Goal: Information Seeking & Learning: Compare options

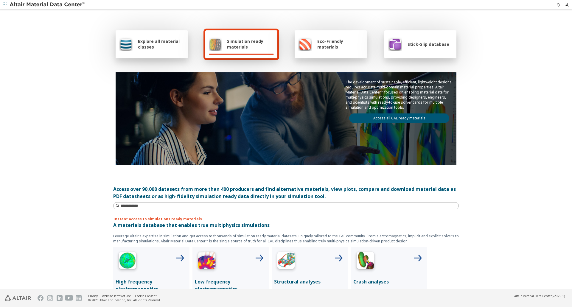
click at [244, 33] on div "Simulation ready materials" at bounding box center [241, 44] width 72 height 28
click at [242, 45] on span "Simulation ready materials" at bounding box center [250, 43] width 47 height 11
click at [234, 46] on span "Simulation ready materials" at bounding box center [250, 43] width 47 height 11
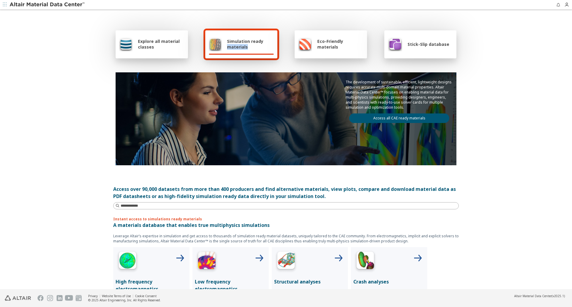
click at [230, 50] on div "Simulation ready materials" at bounding box center [241, 44] width 65 height 14
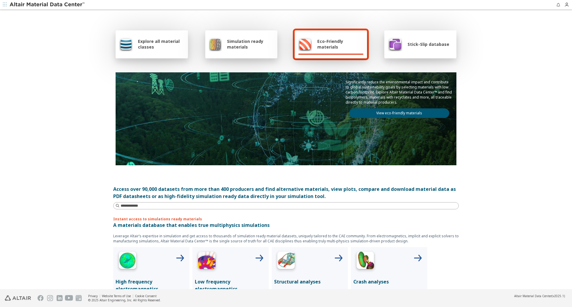
click at [234, 41] on span "Simulation ready materials" at bounding box center [250, 43] width 47 height 11
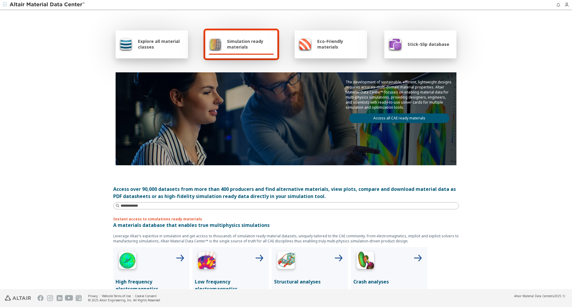
click at [389, 116] on link "Access all CAE ready materials" at bounding box center [399, 118] width 100 height 10
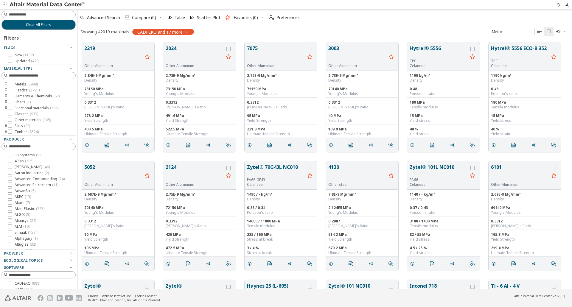
scroll to position [247, 490]
click at [40, 15] on input at bounding box center [39, 14] width 73 height 7
type input "*********"
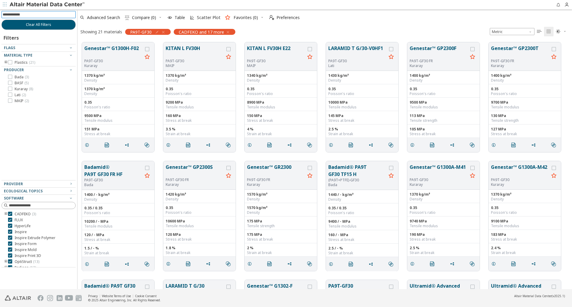
click at [5, 63] on div at bounding box center [36, 64] width 71 height 3
click at [4, 59] on button "Material Type" at bounding box center [38, 55] width 74 height 7
click at [5, 57] on span "Material Type" at bounding box center [18, 55] width 29 height 5
click at [6, 62] on icon "toogle group" at bounding box center [6, 62] width 4 height 5
click at [15, 67] on icon "toogle group" at bounding box center [15, 68] width 4 height 5
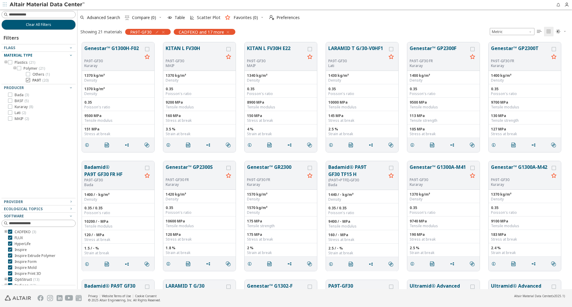
click at [31, 81] on label "PA9T ( 20 )" at bounding box center [37, 80] width 23 height 5
click at [195, 32] on div "PA9T" at bounding box center [187, 32] width 27 height 6
click at [192, 30] on icon "button" at bounding box center [192, 32] width 5 height 5
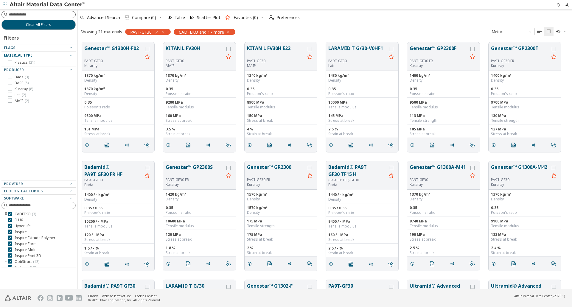
click at [24, 15] on input at bounding box center [42, 15] width 66 height 6
click at [163, 31] on div "PA9T-GF30" at bounding box center [148, 32] width 46 height 6
click at [163, 32] on icon "button" at bounding box center [163, 32] width 5 height 5
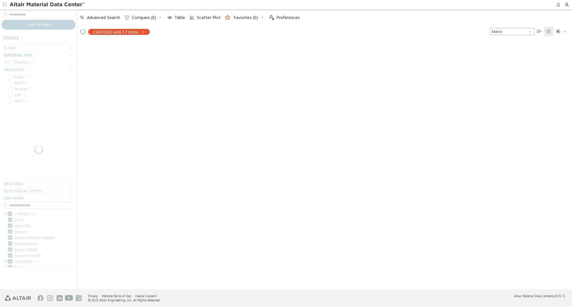
click at [33, 13] on div at bounding box center [38, 150] width 77 height 280
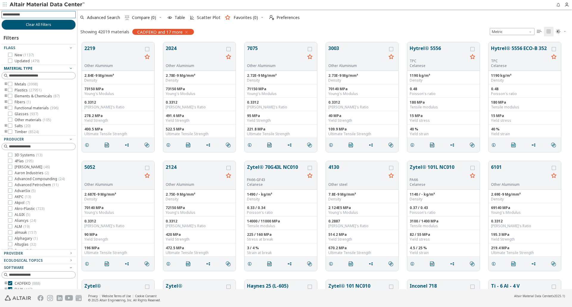
click at [32, 14] on input at bounding box center [39, 14] width 73 height 7
type input "*********"
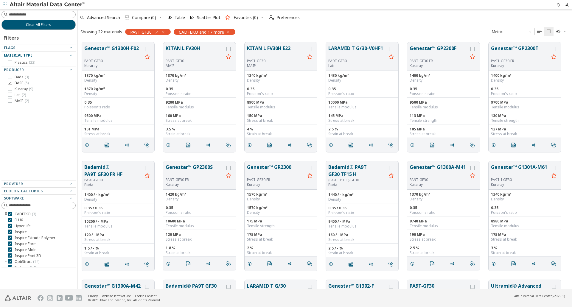
click at [12, 83] on icon at bounding box center [10, 83] width 4 height 4
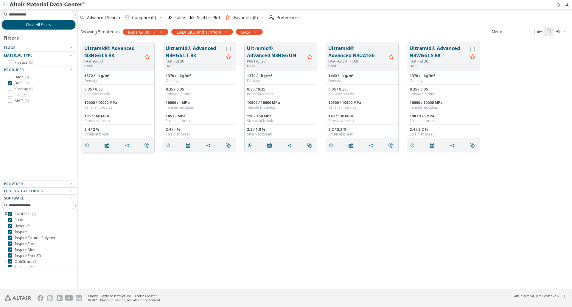
click at [85, 60] on div "PA9T-GF30" at bounding box center [113, 61] width 58 height 5
click at [106, 53] on button "Ultramid® Advanced N3HG6 LS BK" at bounding box center [113, 52] width 58 height 14
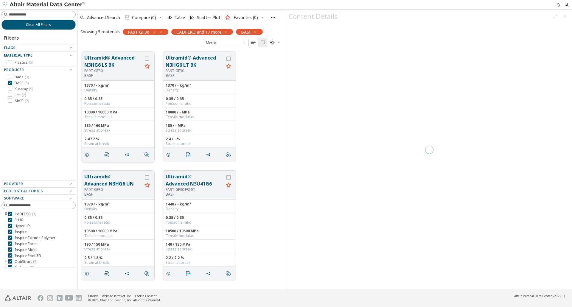
scroll to position [237, 204]
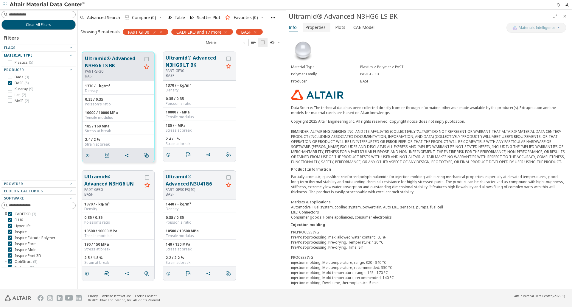
click at [318, 26] on span "Properties" at bounding box center [315, 28] width 20 height 10
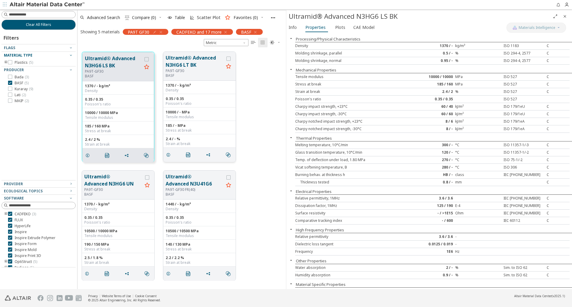
click at [187, 63] on button "Ultramid® Advanced N3HG6 LT BK" at bounding box center [195, 61] width 58 height 14
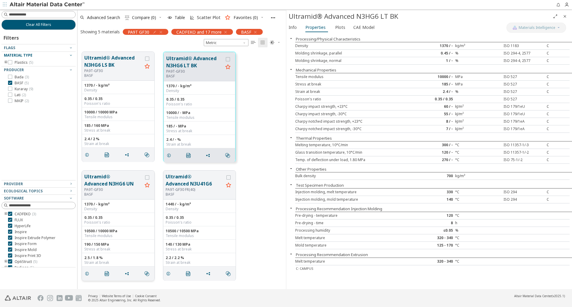
click at [122, 189] on div "PA9T-GF30" at bounding box center [113, 189] width 58 height 5
click at [120, 180] on button "Ultramid® Advanced N3HG6 UN" at bounding box center [113, 180] width 58 height 14
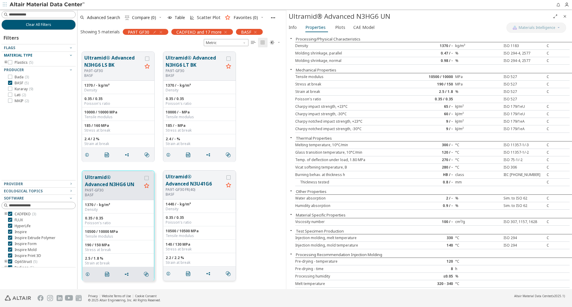
click at [200, 184] on button "Ultramid® Advanced N3U41G6" at bounding box center [195, 180] width 58 height 14
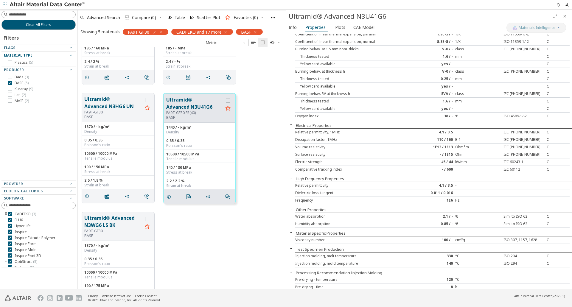
scroll to position [115, 0]
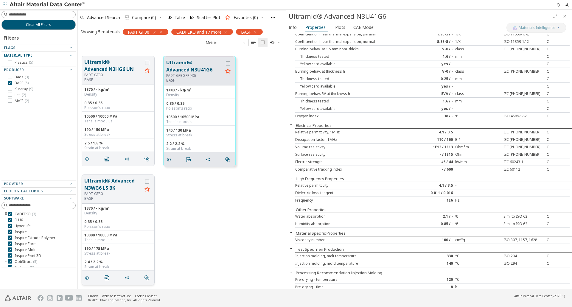
click at [105, 189] on button "Ultramid® Advanced N3WG6 LS BK" at bounding box center [113, 184] width 58 height 14
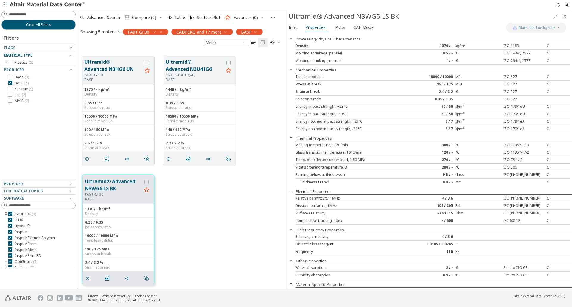
click at [215, 240] on div "Ultramid® Advanced N3WG6 LS BK PA9T-GF30 BASF 1370 / - kg/m³ Density 0.35 / 0.3…" at bounding box center [181, 229] width 209 height 119
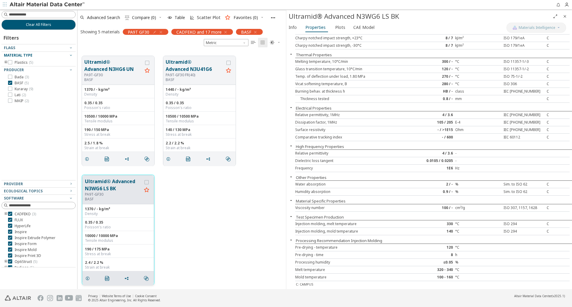
click at [125, 242] on div "Tensile modulus" at bounding box center [118, 240] width 66 height 5
click at [144, 215] on div "Density" at bounding box center [118, 213] width 66 height 5
click at [225, 125] on div "140 / 130 MPa Stress at break" at bounding box center [199, 131] width 72 height 13
click at [197, 73] on div "PA9T-GF30 FR(40)" at bounding box center [195, 75] width 58 height 5
click at [208, 71] on button "Ultramid® Advanced N3U41G6" at bounding box center [195, 65] width 58 height 14
